Goal: Task Accomplishment & Management: Complete application form

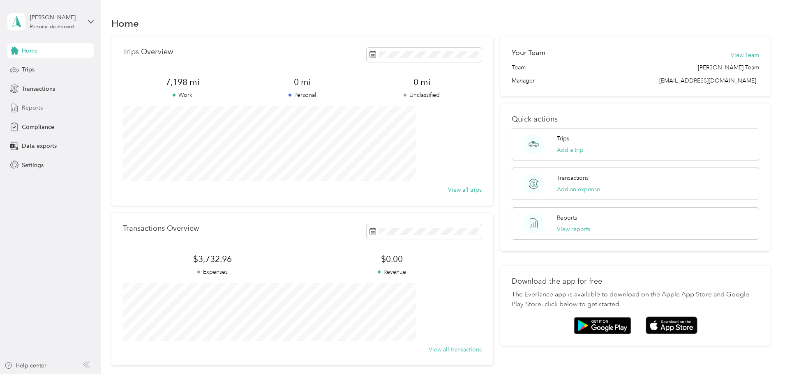
click at [31, 108] on span "Reports" at bounding box center [32, 108] width 21 height 9
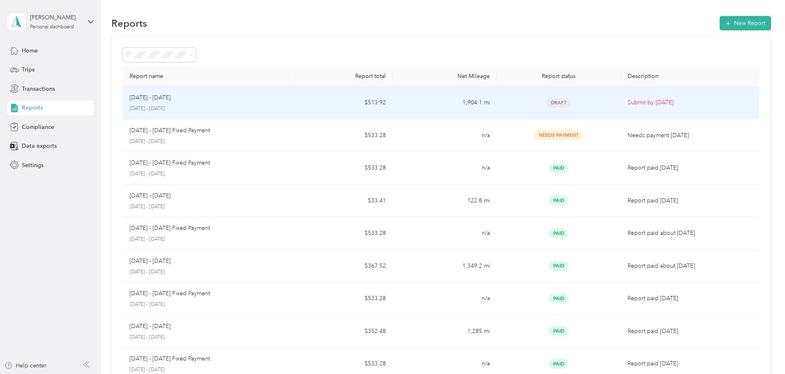
click at [171, 100] on p "[DATE] - [DATE]" at bounding box center [149, 97] width 41 height 9
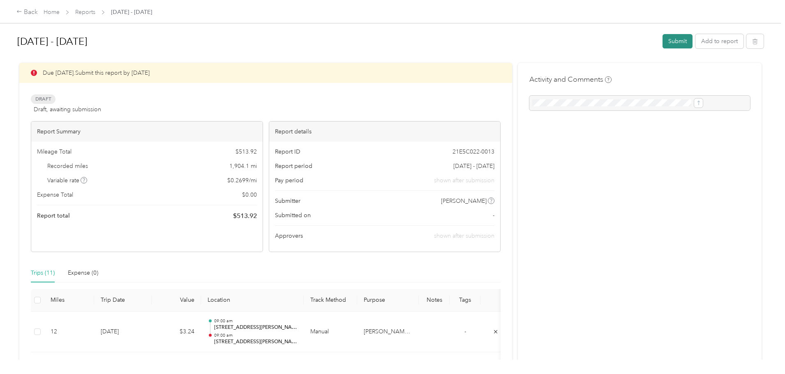
click at [663, 41] on button "Submit" at bounding box center [678, 41] width 30 height 14
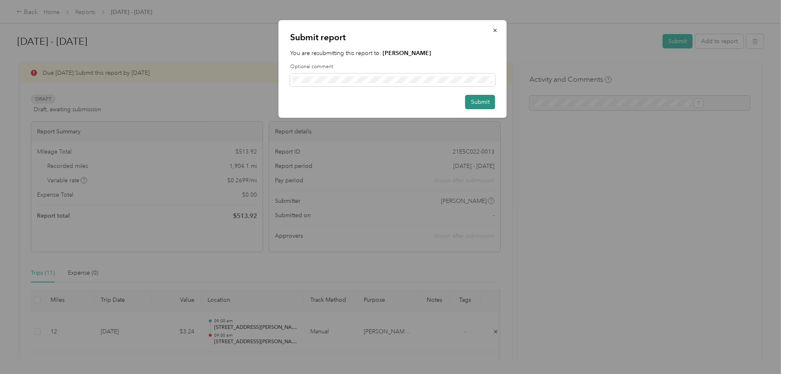
click at [479, 98] on button "Submit" at bounding box center [480, 102] width 30 height 14
